Goal: Transaction & Acquisition: Purchase product/service

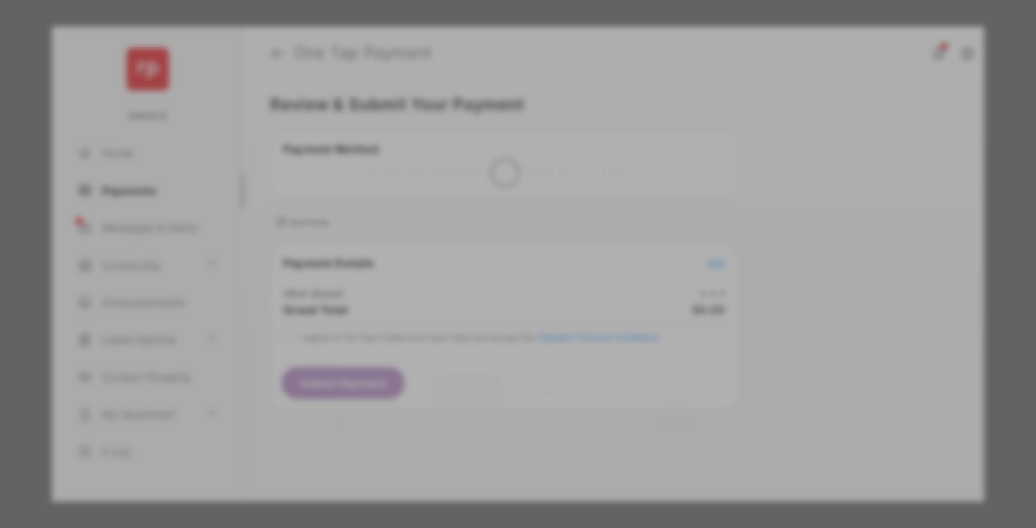
click at [491, 238] on div "Other Amount" at bounding box center [491, 250] width 240 height 25
type input "****"
click at [468, 373] on button "Save" at bounding box center [468, 391] width 74 height 36
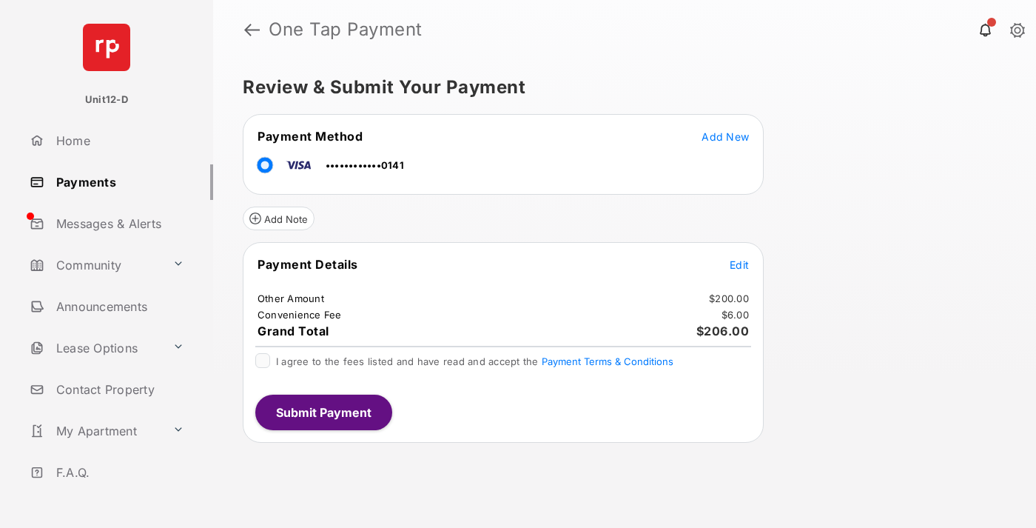
click at [739, 264] on span "Edit" at bounding box center [739, 264] width 19 height 13
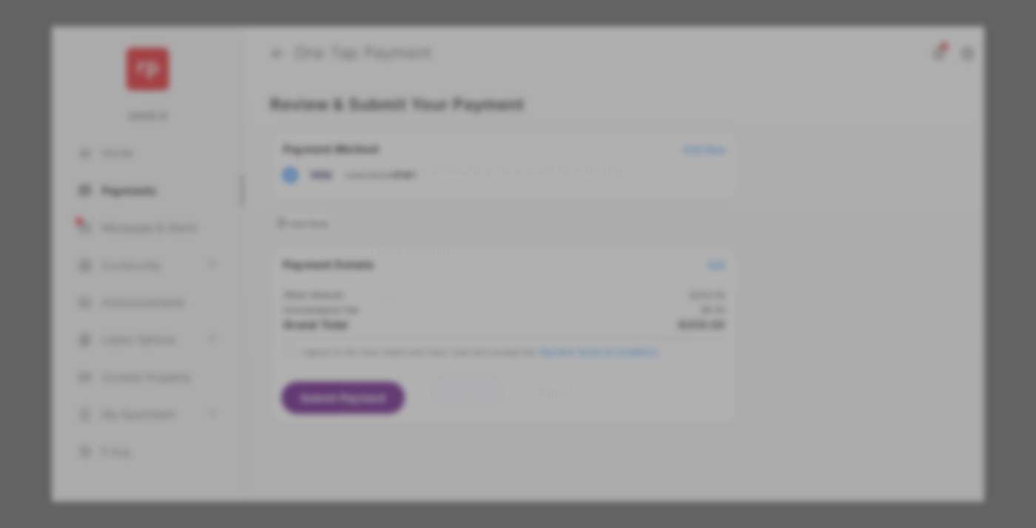
click at [468, 373] on button "Save" at bounding box center [468, 391] width 74 height 36
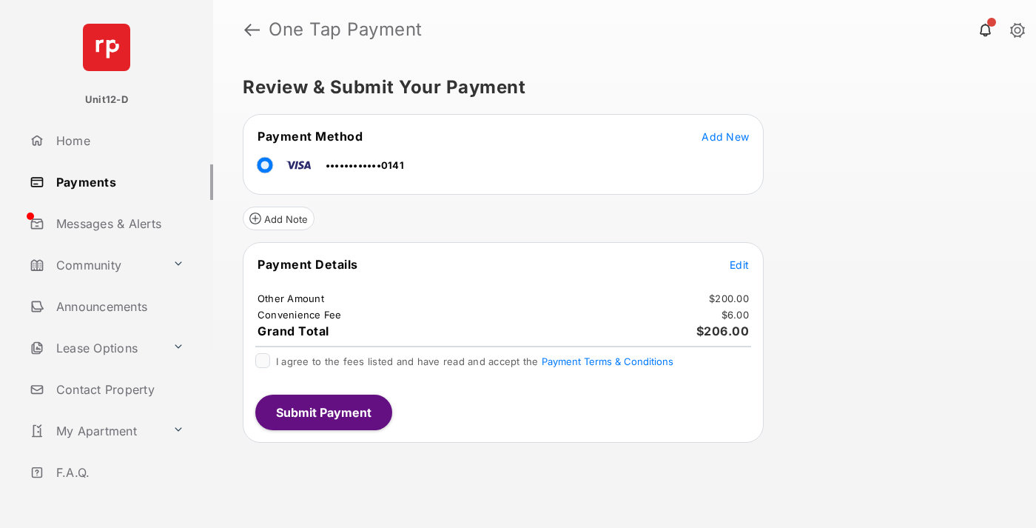
click at [323, 411] on button "Submit Payment" at bounding box center [323, 412] width 137 height 36
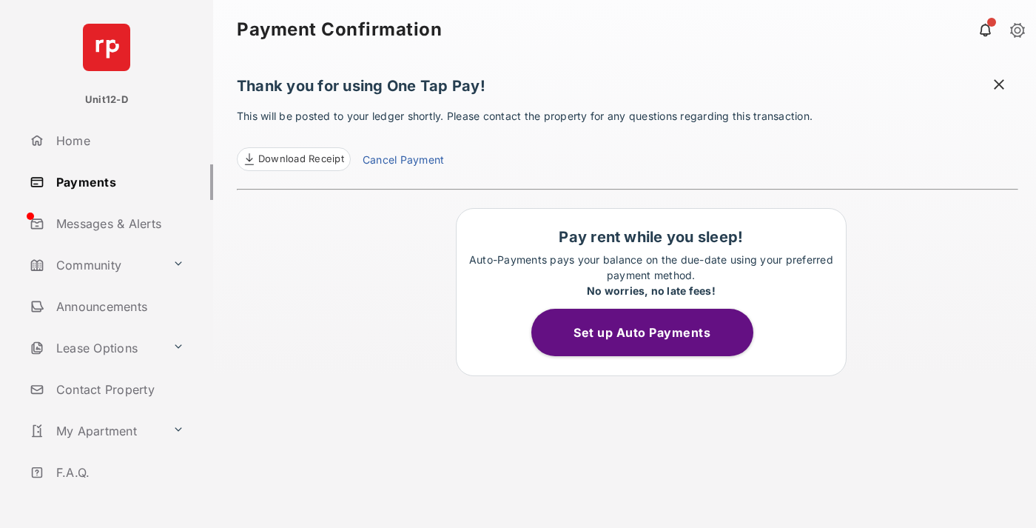
click at [650, 332] on button "Set up Auto Payments" at bounding box center [642, 332] width 222 height 47
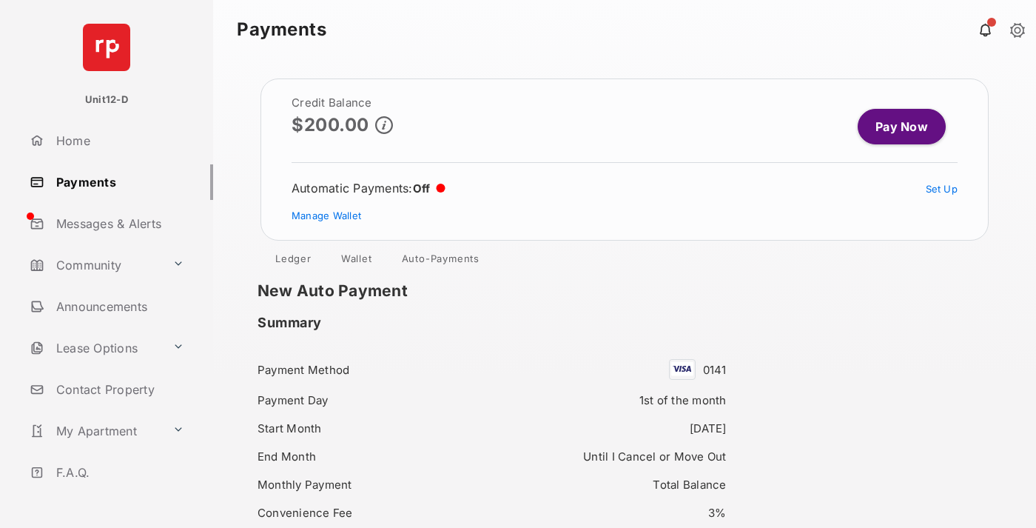
scroll to position [137, 0]
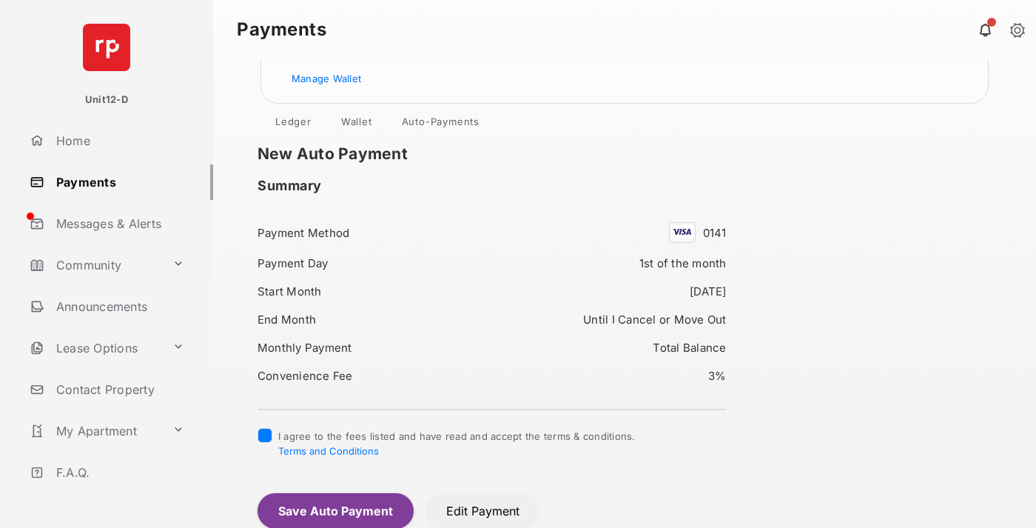
click at [334, 510] on button "Save Auto Payment" at bounding box center [336, 511] width 156 height 36
